Goal: Find specific page/section: Find specific page/section

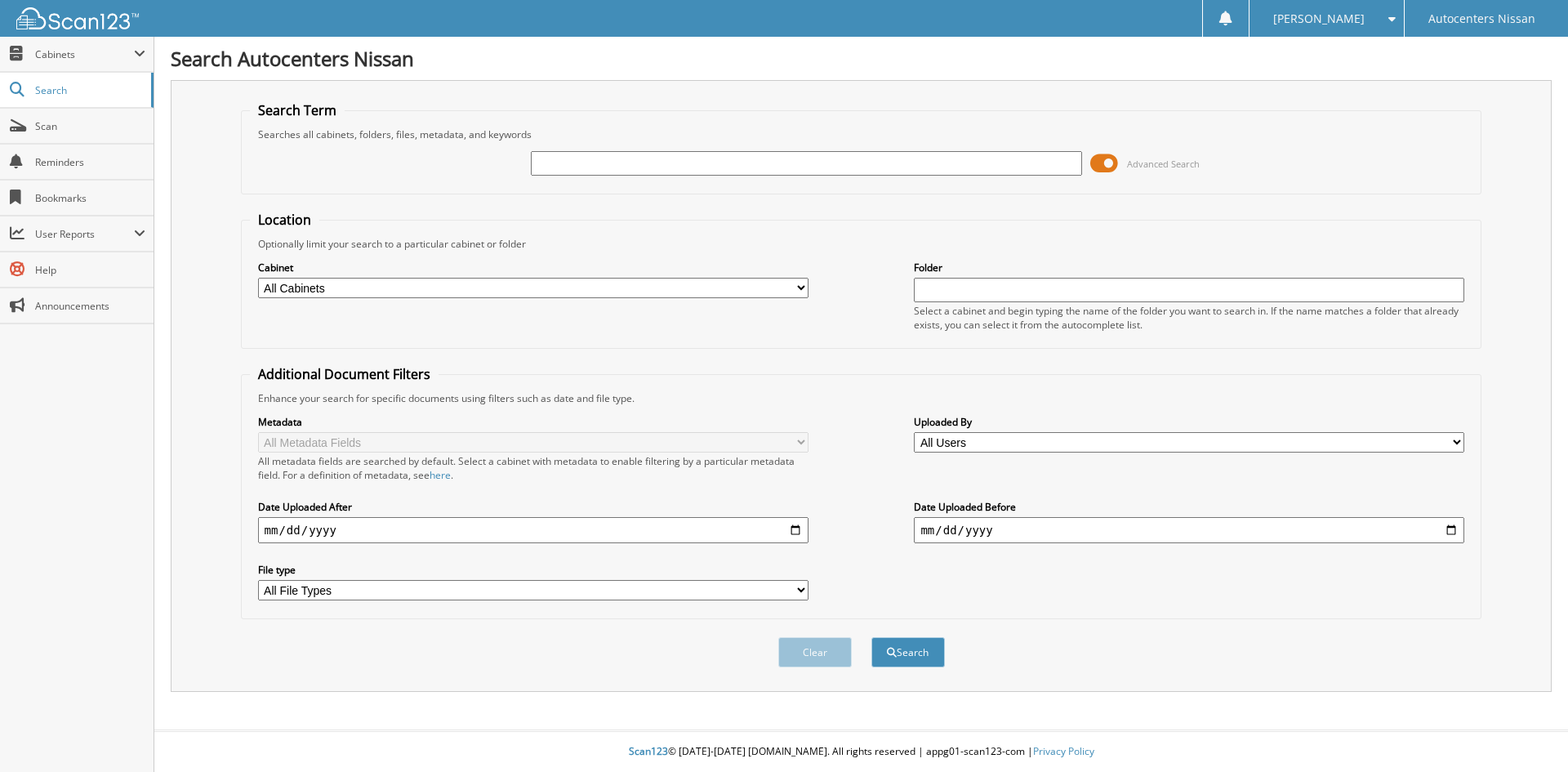
click at [716, 161] on input "text" at bounding box center [806, 163] width 550 height 25
type input "R84501"
click at [871, 637] on button "Search" at bounding box center [908, 652] width 74 height 30
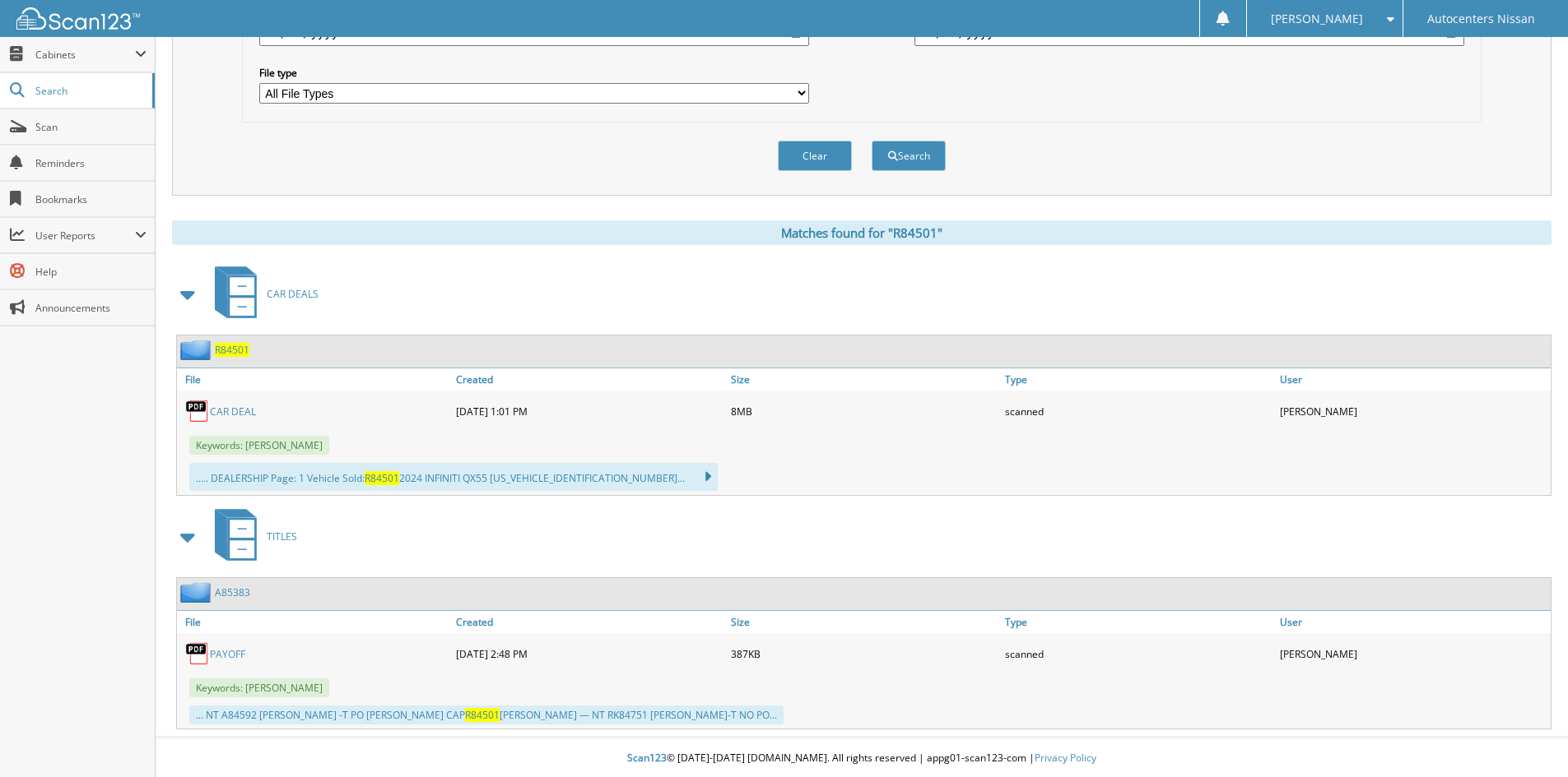
scroll to position [503, 0]
click at [288, 290] on span "CAR DEALS" at bounding box center [293, 291] width 52 height 14
